Goal: Answer question/provide support: Share knowledge or assist other users

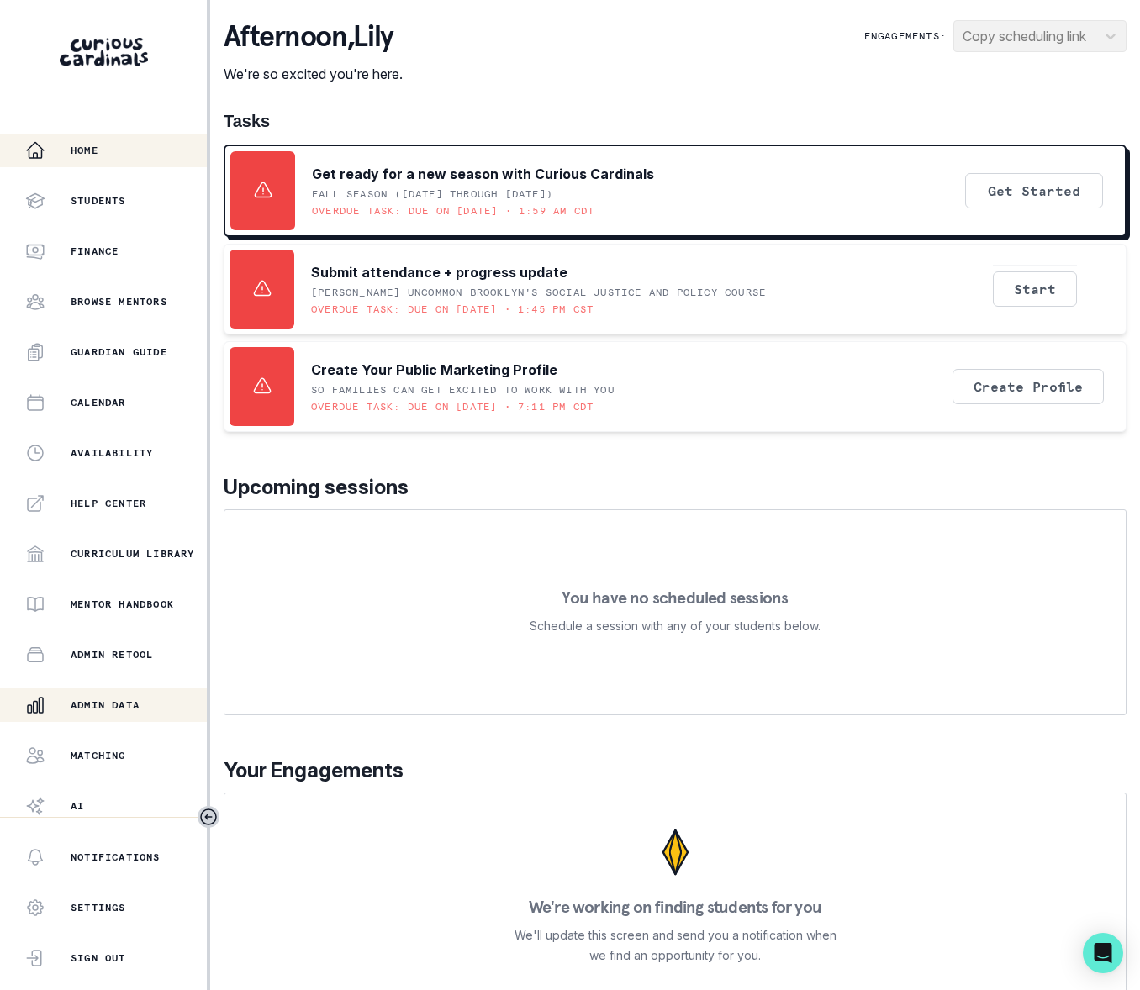
click at [138, 693] on button "Admin Data" at bounding box center [103, 705] width 207 height 34
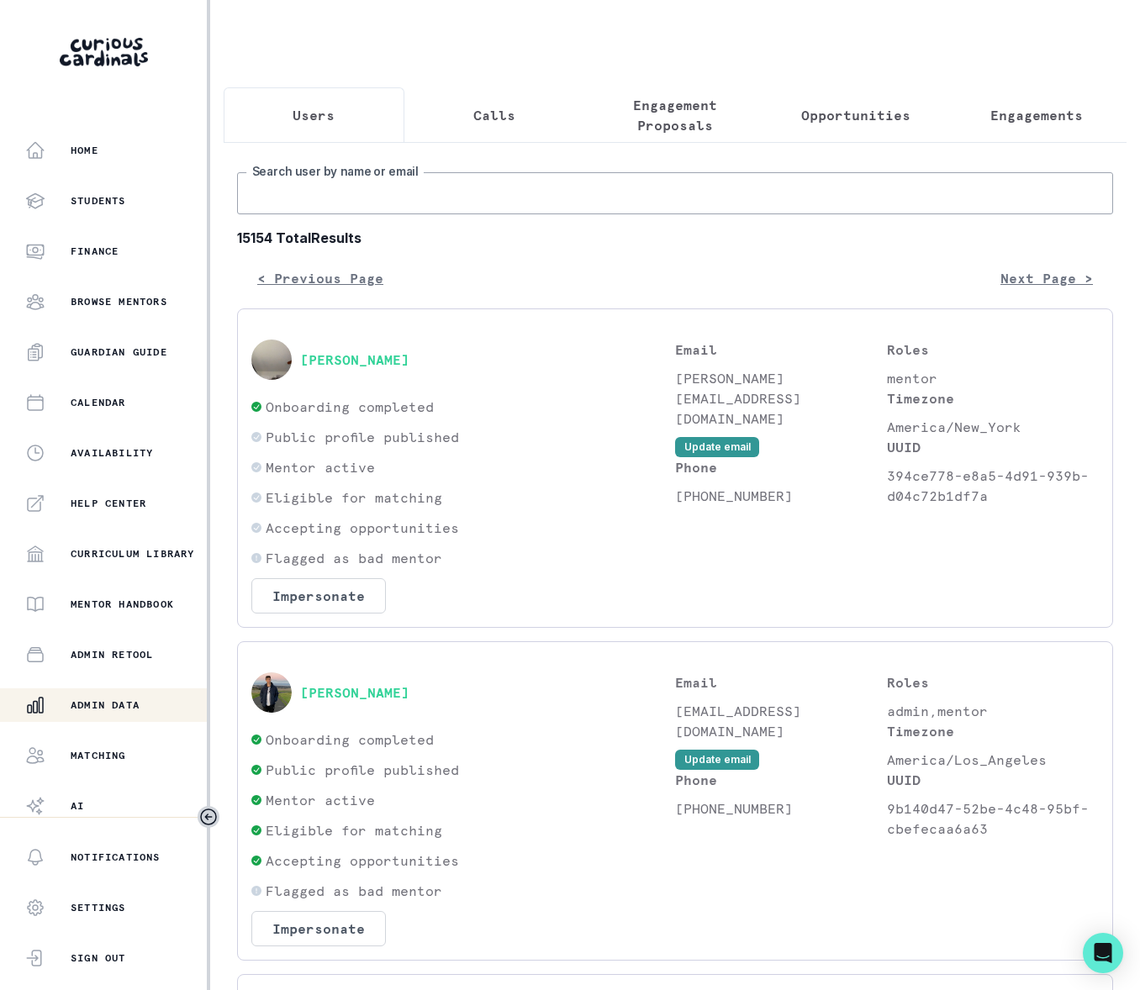
click at [333, 208] on input "Search user by name or email" at bounding box center [675, 193] width 876 height 42
type input "piratic kafl"
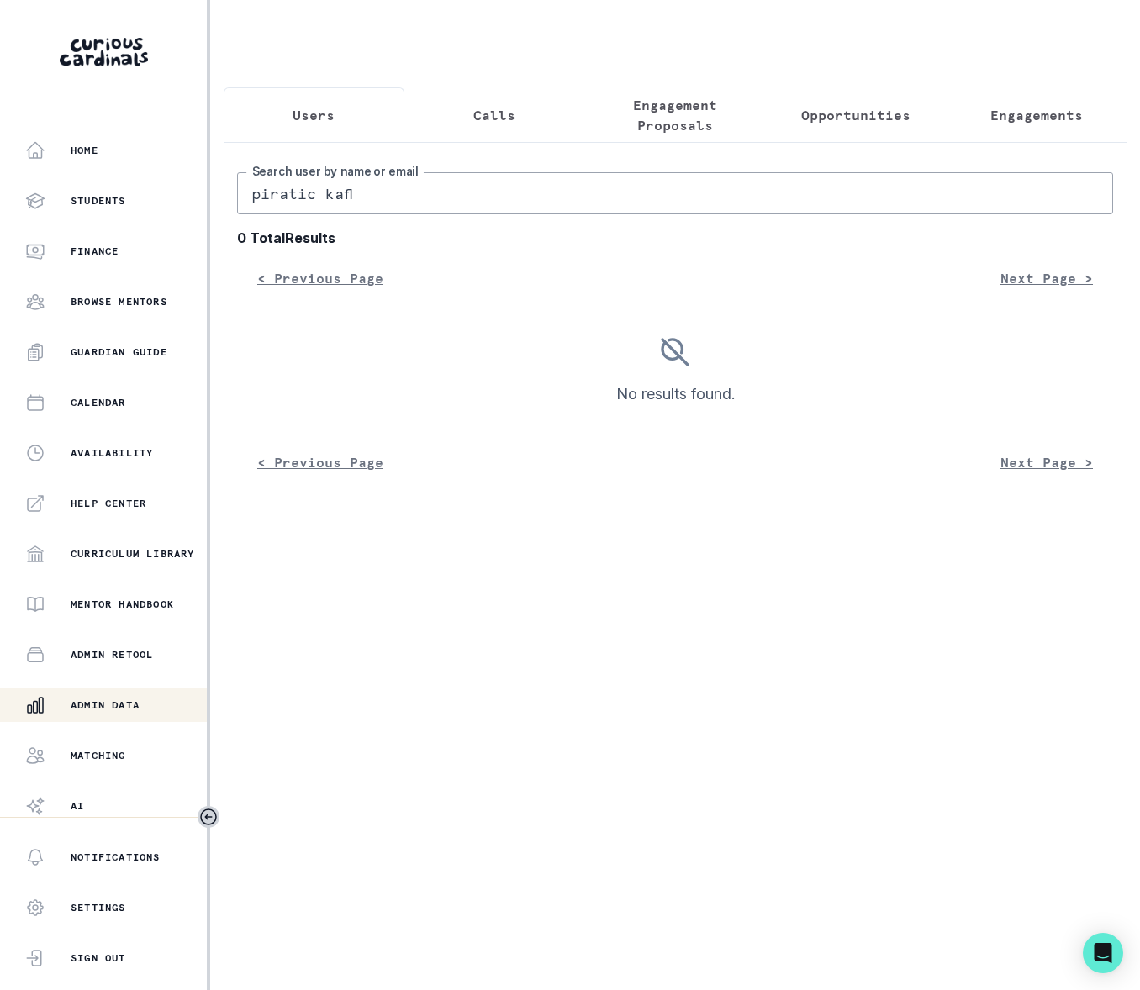
click at [276, 214] on input "piratic kafl" at bounding box center [675, 193] width 876 height 42
click at [276, 212] on input "piratic kafl" at bounding box center [675, 193] width 876 height 42
drag, startPoint x: 280, startPoint y: 207, endPoint x: 276, endPoint y: 223, distance: 16.5
click at [276, 214] on input "piratic kafl" at bounding box center [675, 193] width 876 height 42
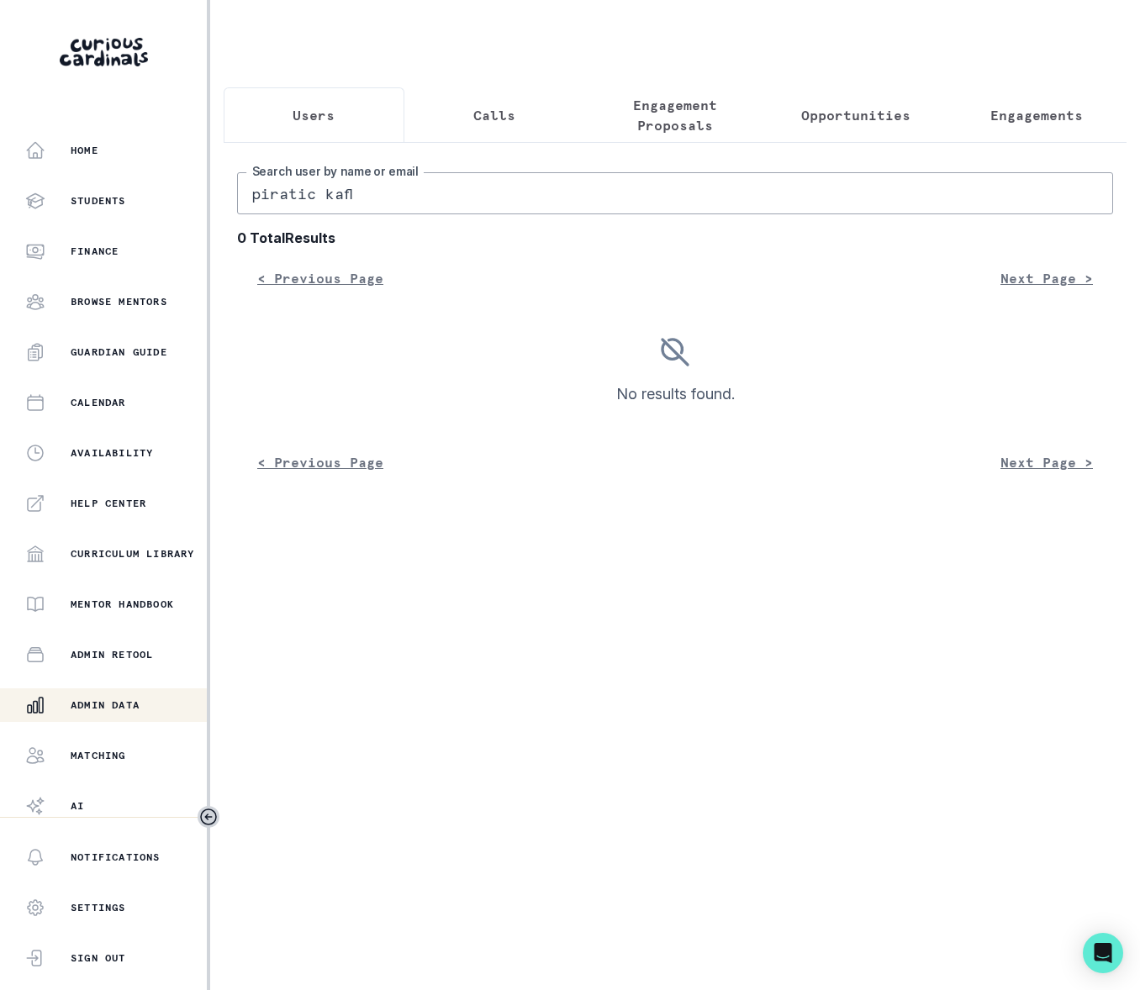
click at [277, 208] on input "piratic kafl" at bounding box center [675, 193] width 876 height 42
type input "[PERSON_NAME]"
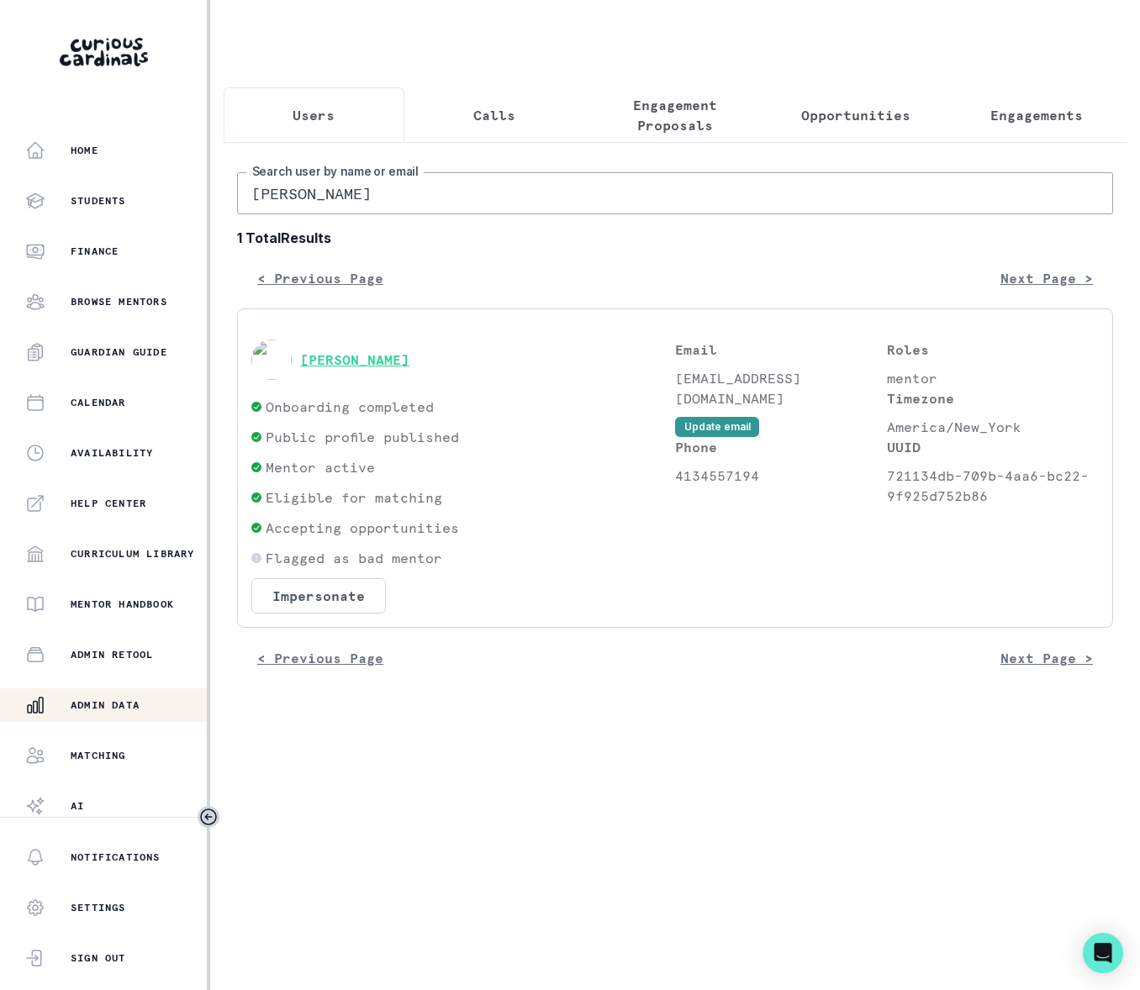
click at [377, 368] on button "[PERSON_NAME]" at bounding box center [354, 359] width 109 height 17
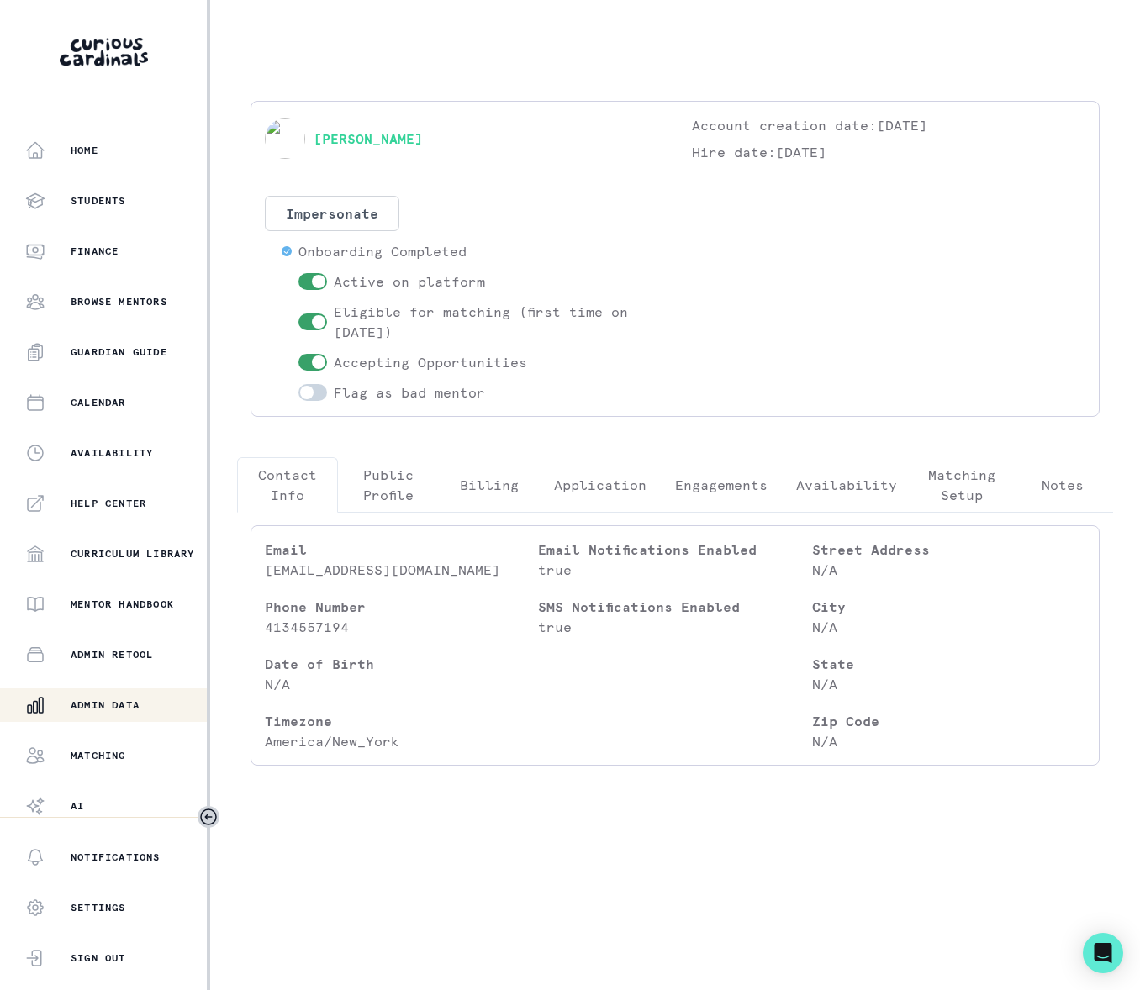
click at [736, 488] on p "Engagements" at bounding box center [721, 485] width 92 height 20
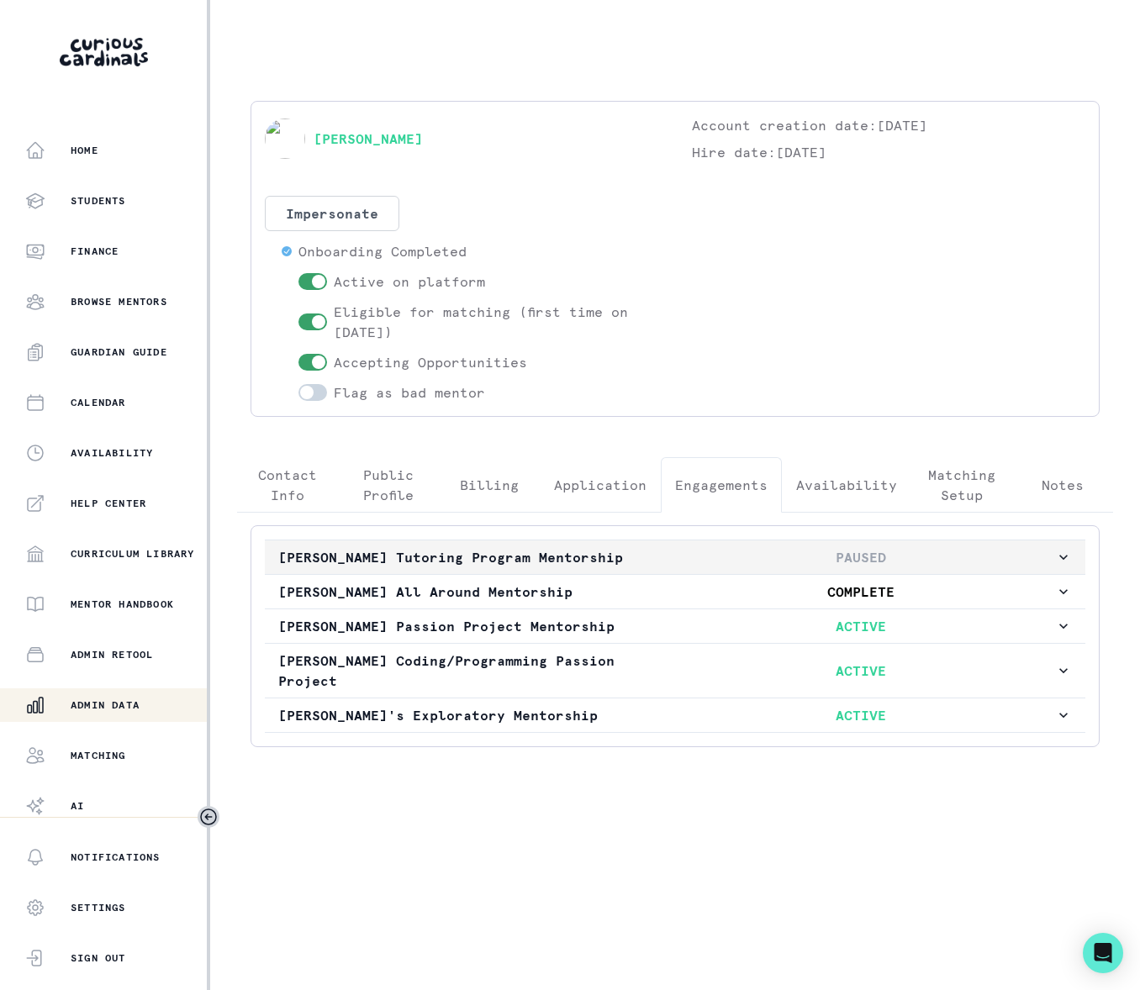
click at [1059, 560] on icon "button" at bounding box center [1063, 557] width 8 height 5
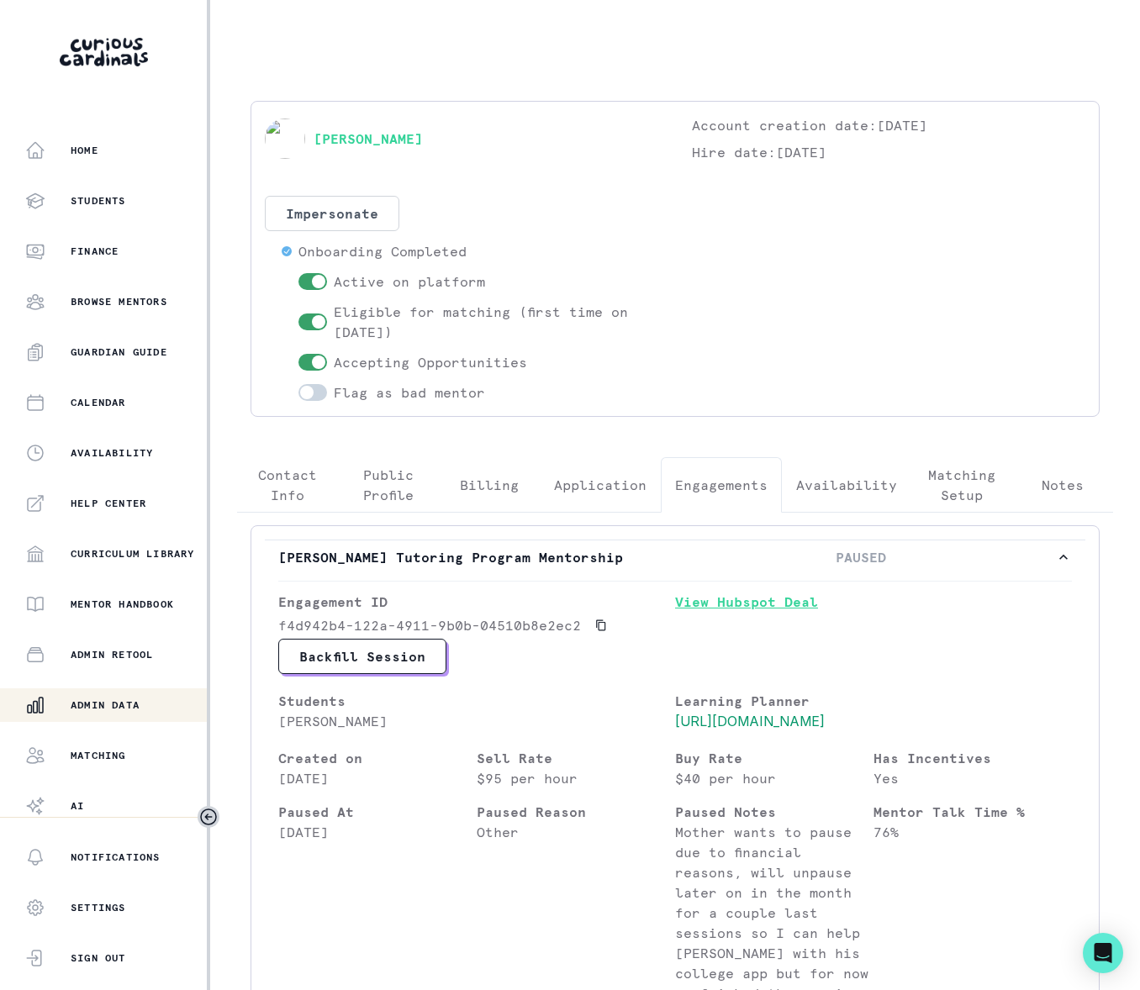
click at [753, 607] on link "View Hubspot Deal" at bounding box center [873, 615] width 397 height 47
